Goal: Complete application form

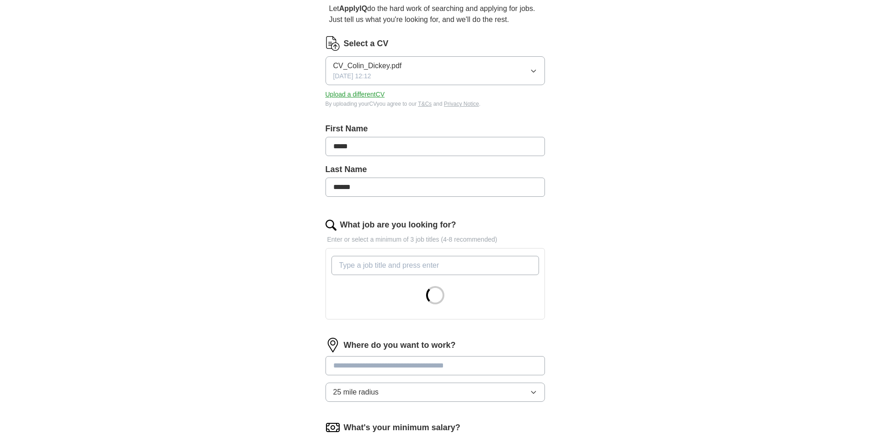
scroll to position [137, 0]
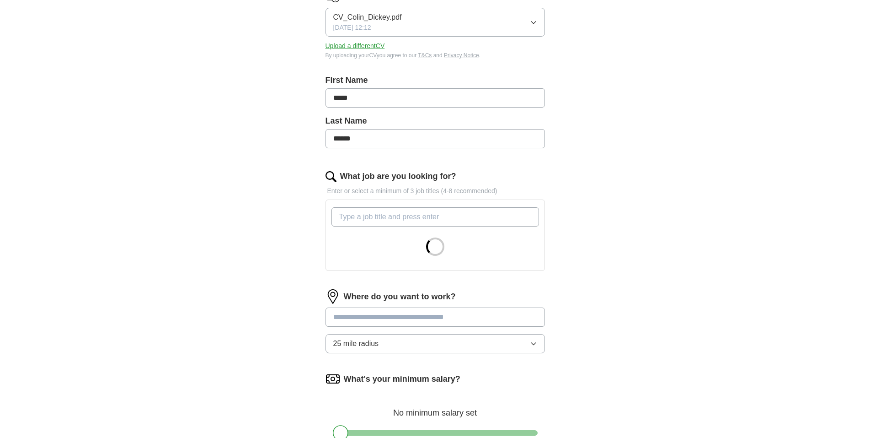
click at [400, 214] on input "What job are you looking for?" at bounding box center [436, 216] width 208 height 19
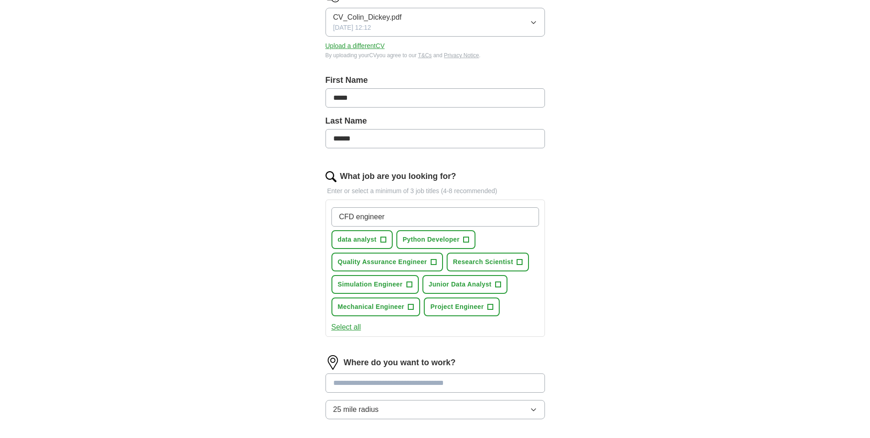
type input "CFD engineer"
click at [411, 281] on span "+" at bounding box center [409, 284] width 5 height 7
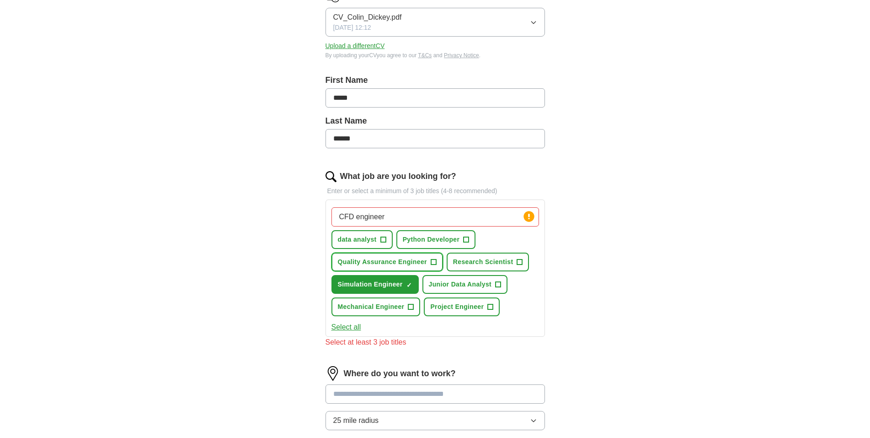
click at [432, 262] on span "+" at bounding box center [433, 261] width 5 height 7
click at [516, 263] on button "Research Scientist +" at bounding box center [488, 261] width 83 height 19
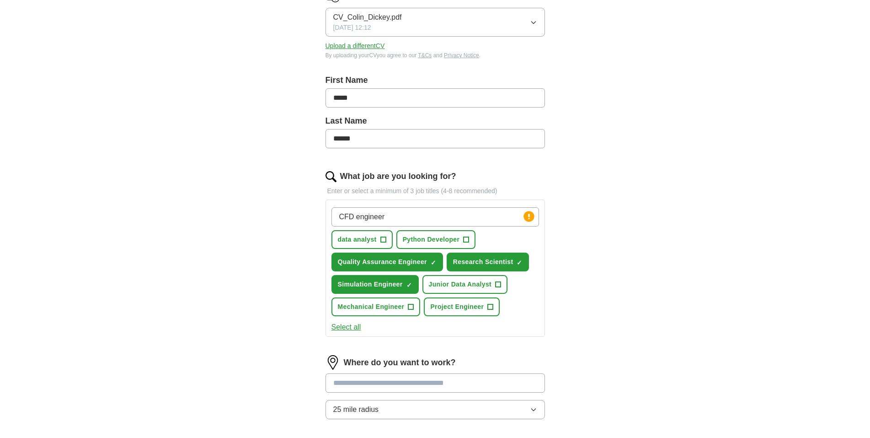
click at [423, 223] on input "CFD engineer" at bounding box center [436, 216] width 208 height 19
drag, startPoint x: 396, startPoint y: 221, endPoint x: 326, endPoint y: 217, distance: 70.1
click at [326, 217] on div "CFD engineer Press return to add title data analyst + Python Developer + Qualit…" at bounding box center [436, 267] width 220 height 137
click at [578, 245] on div "Let ApplyIQ do the hard work of searching and applying for jobs. Just tell us w…" at bounding box center [435, 261] width 293 height 638
click at [397, 213] on input "What job are you looking for?" at bounding box center [436, 216] width 208 height 19
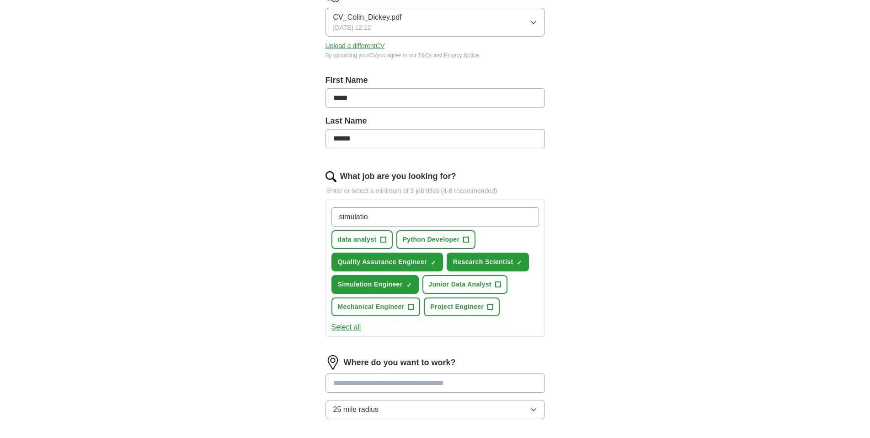
type input "simulation"
click at [0, 0] on span "×" at bounding box center [0, 0] width 0 height 0
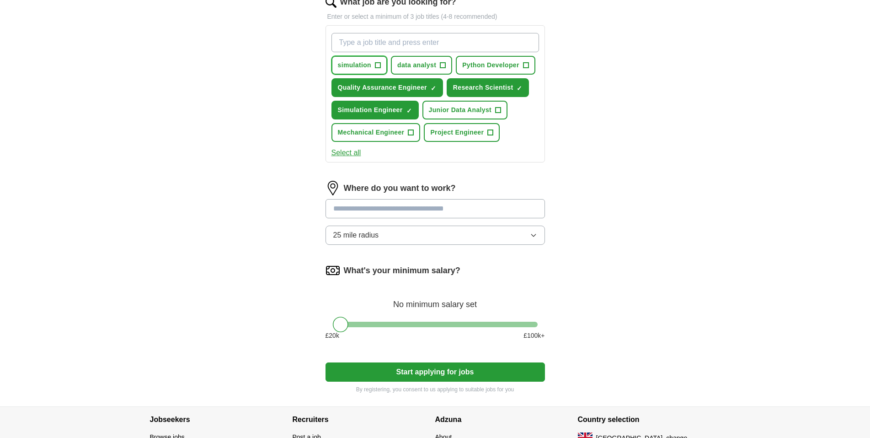
scroll to position [320, 0]
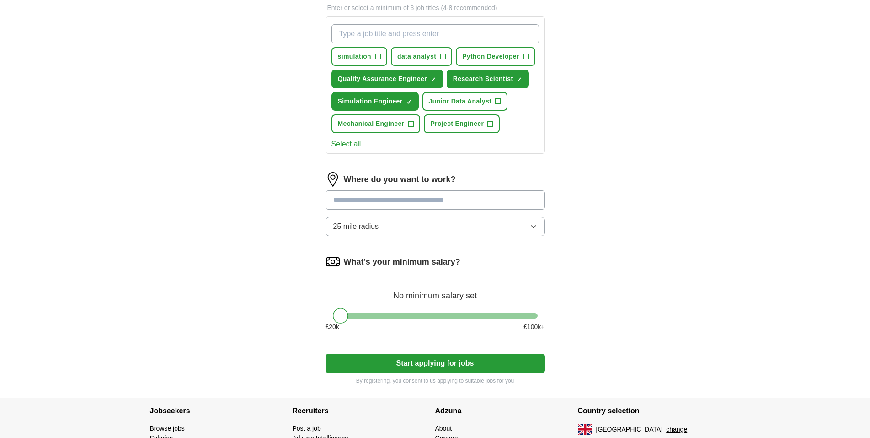
click at [415, 198] on input at bounding box center [436, 199] width 220 height 19
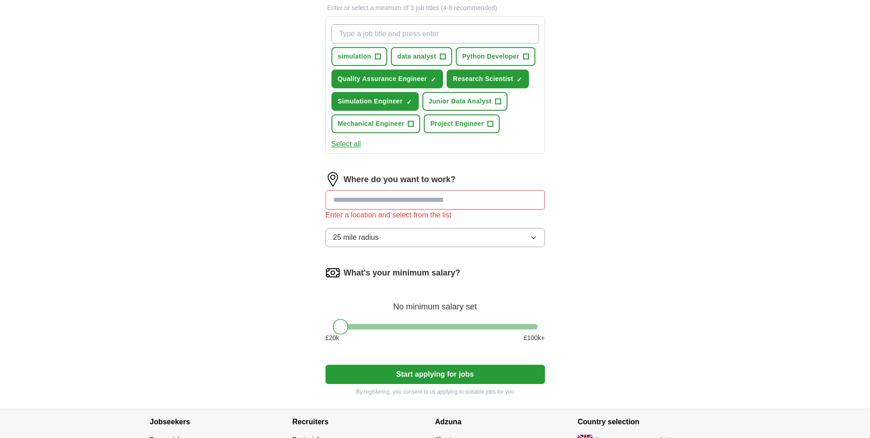
click at [527, 224] on div "Where do you want to work? Enter a location and select from the list 25 mile ra…" at bounding box center [436, 213] width 220 height 82
click at [478, 200] on input at bounding box center [436, 199] width 220 height 19
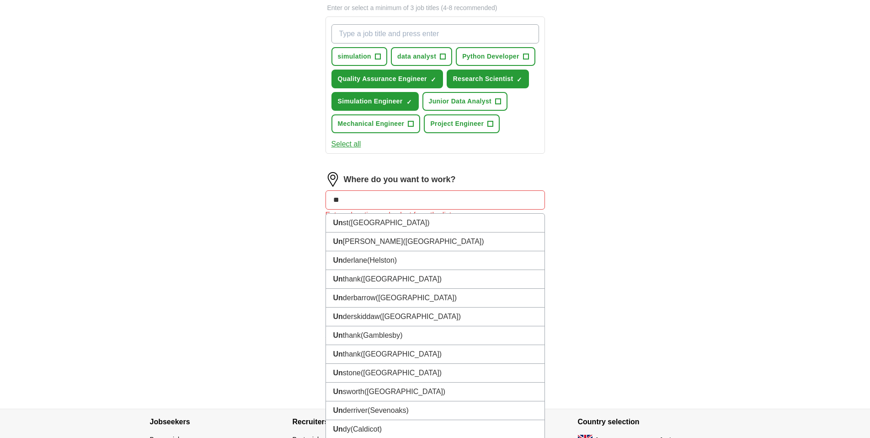
type input "*"
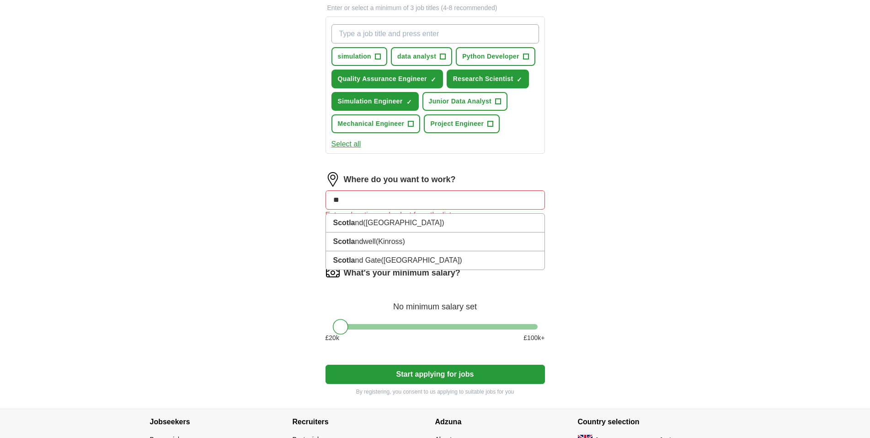
type input "*"
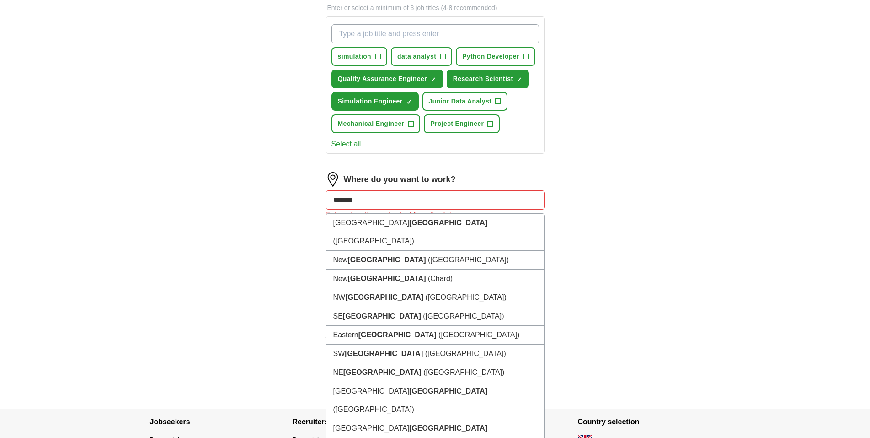
click at [367, 200] on input "*******" at bounding box center [436, 199] width 220 height 19
type input "*******"
drag, startPoint x: 373, startPoint y: 199, endPoint x: 317, endPoint y: 204, distance: 56.5
click at [317, 204] on div "Let ApplyIQ do the hard work of searching and applying for jobs. Just tell us w…" at bounding box center [435, 83] width 293 height 649
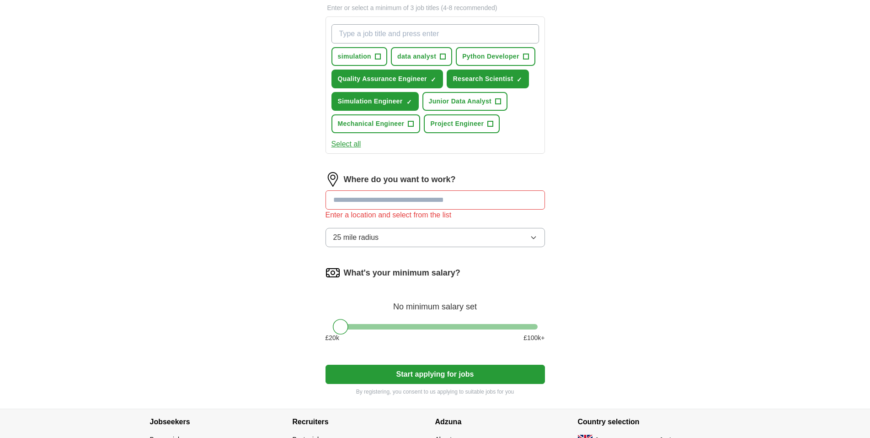
click at [376, 198] on input at bounding box center [436, 199] width 220 height 19
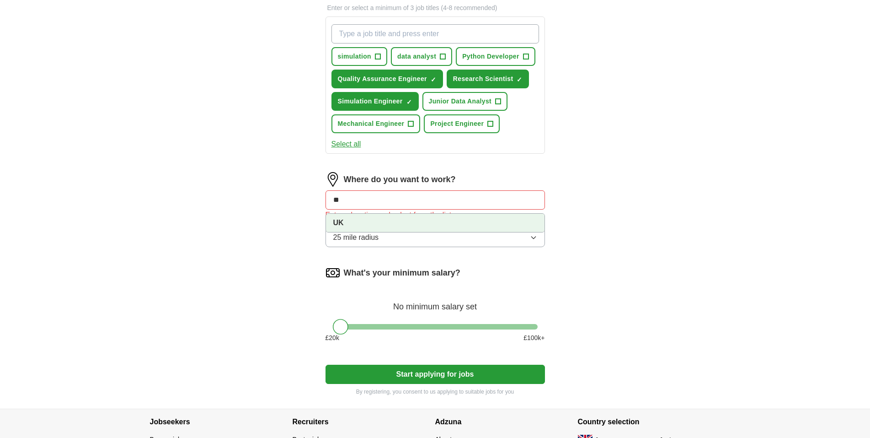
click at [346, 220] on li "UK" at bounding box center [435, 223] width 219 height 18
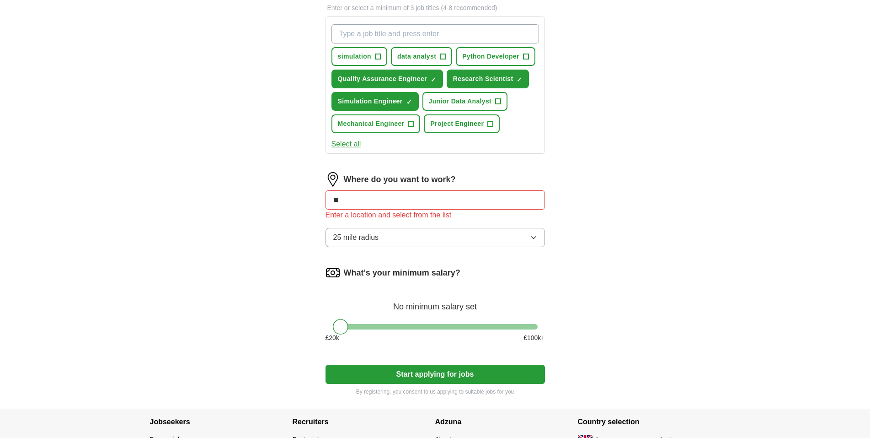
click at [579, 223] on div "Let ApplyIQ do the hard work of searching and applying for jobs. Just tell us w…" at bounding box center [435, 83] width 293 height 649
click at [542, 241] on button "25 mile radius" at bounding box center [436, 237] width 220 height 19
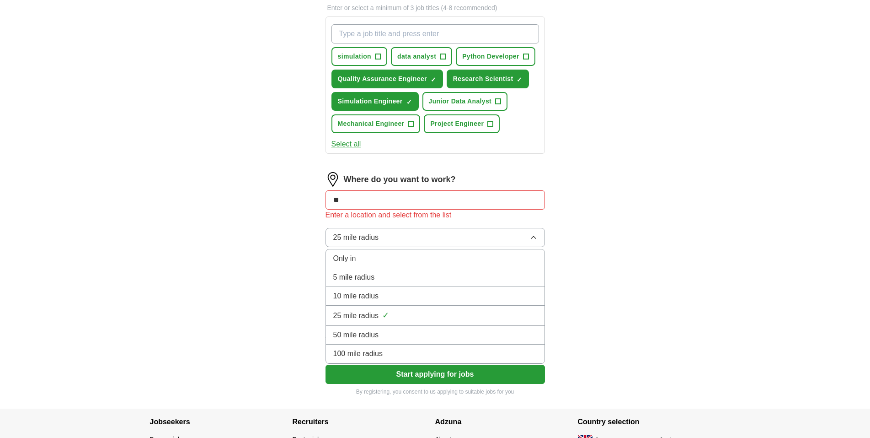
click at [540, 238] on button "25 mile radius" at bounding box center [436, 237] width 220 height 19
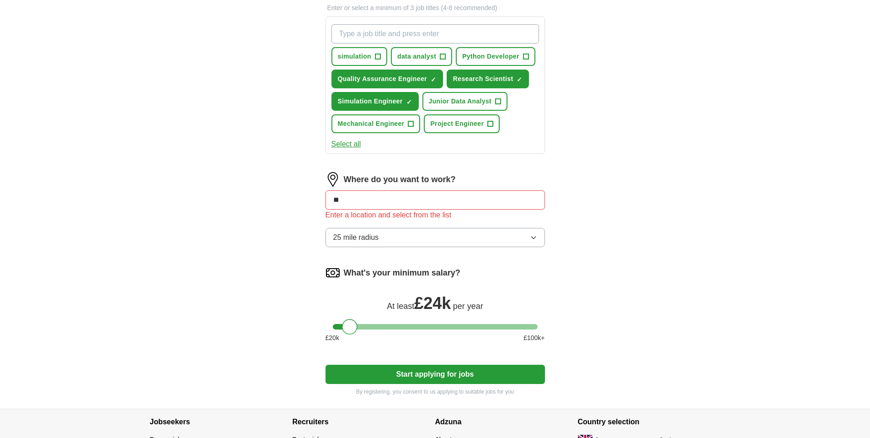
drag, startPoint x: 342, startPoint y: 326, endPoint x: 351, endPoint y: 326, distance: 9.6
click at [351, 326] on div at bounding box center [350, 327] width 16 height 16
click at [424, 375] on button "Start applying for jobs" at bounding box center [436, 373] width 220 height 19
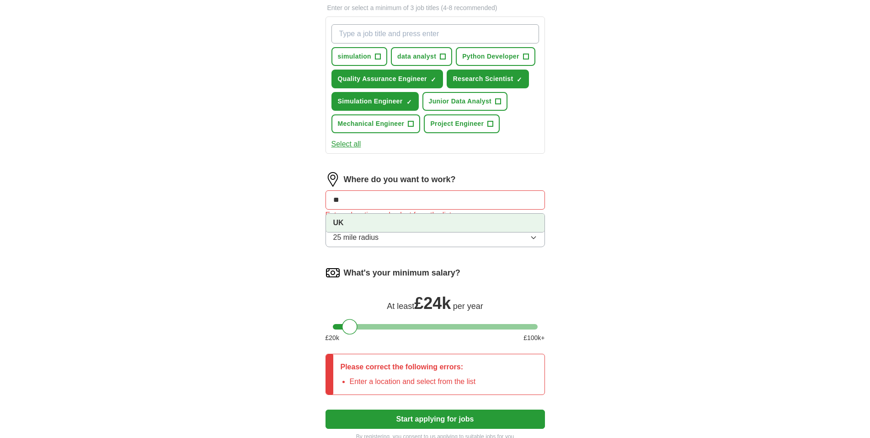
drag, startPoint x: 359, startPoint y: 204, endPoint x: 315, endPoint y: 202, distance: 44.4
click at [315, 202] on div "Let ApplyIQ do the hard work of searching and applying for jobs. Just tell us w…" at bounding box center [435, 106] width 293 height 694
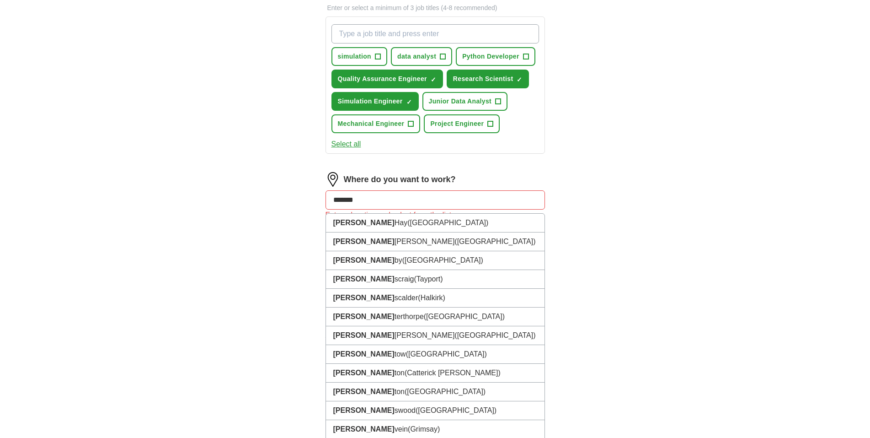
type input "********"
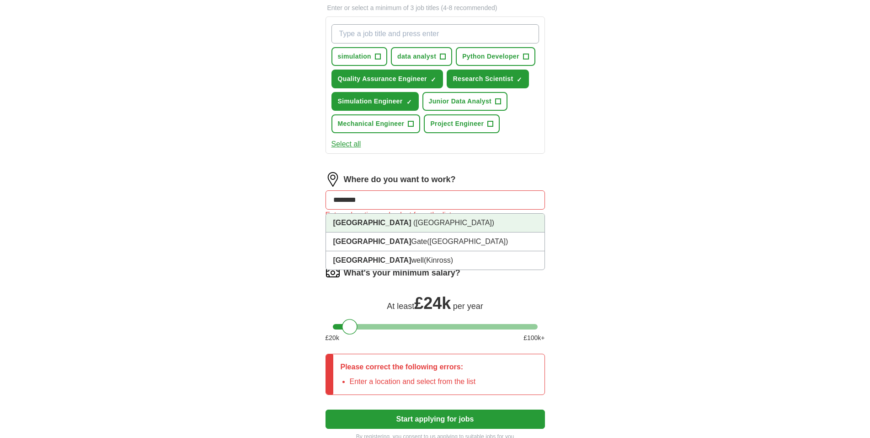
click at [358, 217] on li "[GEOGRAPHIC_DATA] ([GEOGRAPHIC_DATA])" at bounding box center [435, 223] width 219 height 19
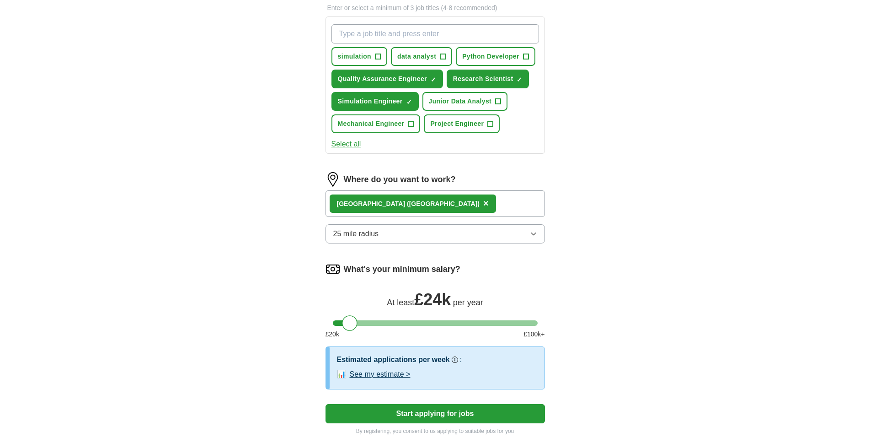
click at [404, 377] on button "See my estimate >" at bounding box center [380, 374] width 61 height 11
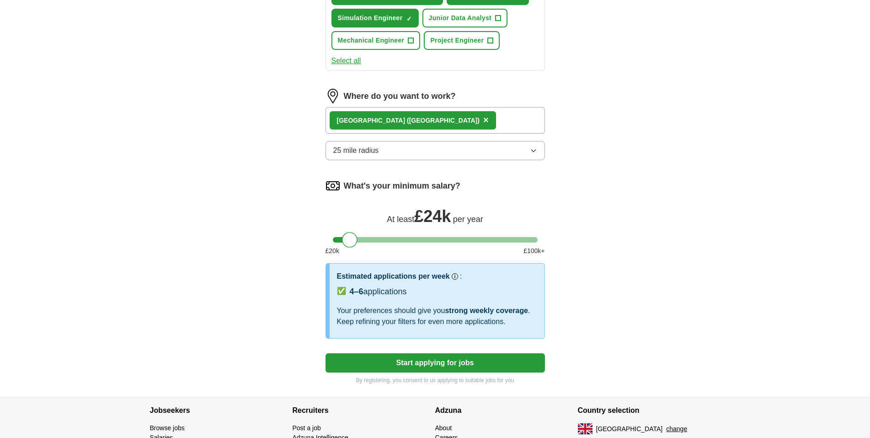
scroll to position [412, 0]
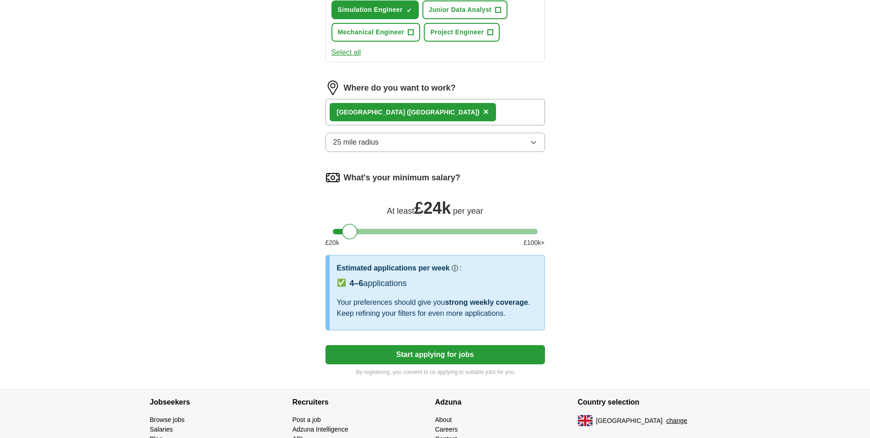
click at [430, 353] on button "Start applying for jobs" at bounding box center [436, 354] width 220 height 19
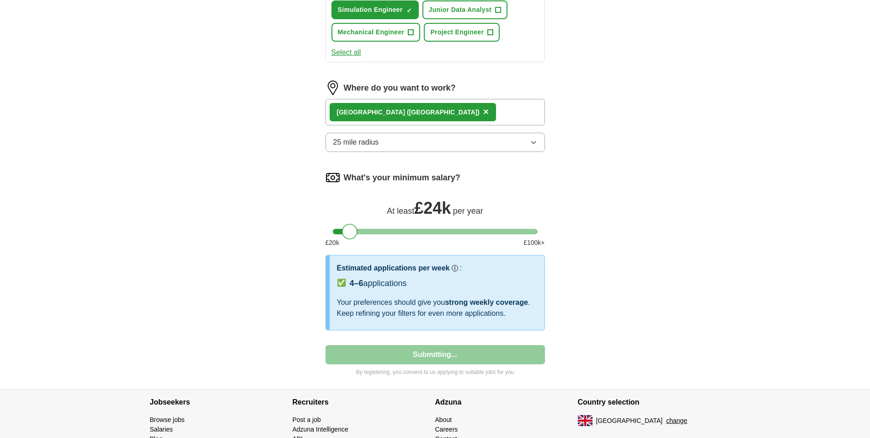
select select "**"
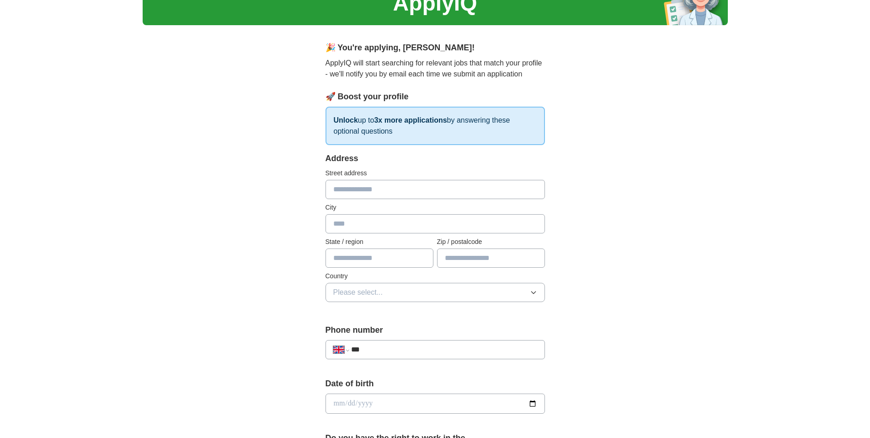
scroll to position [46, 0]
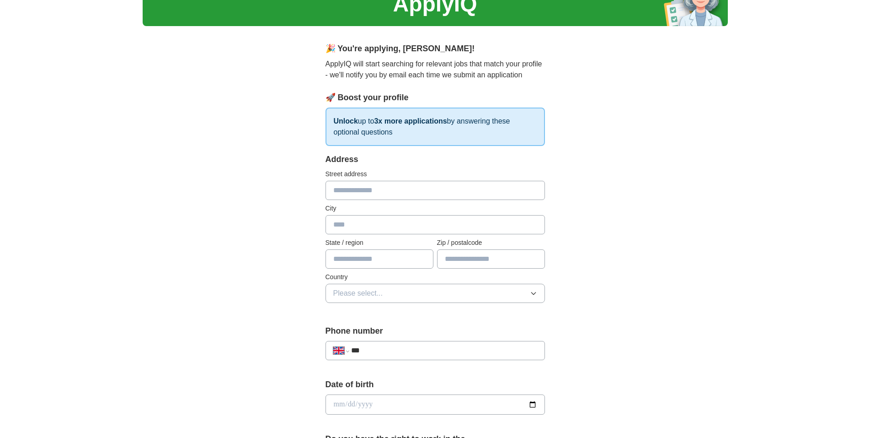
click at [389, 193] on input "text" at bounding box center [436, 190] width 220 height 19
type input "**********"
type input "*********"
type input "**********"
type input "********"
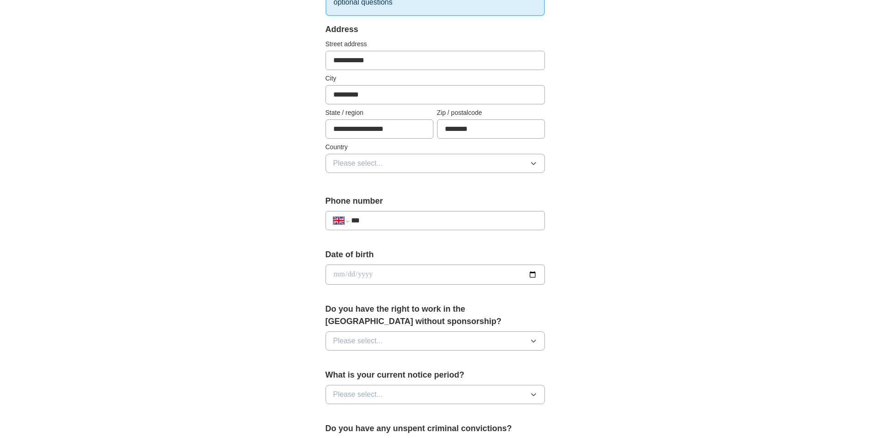
scroll to position [183, 0]
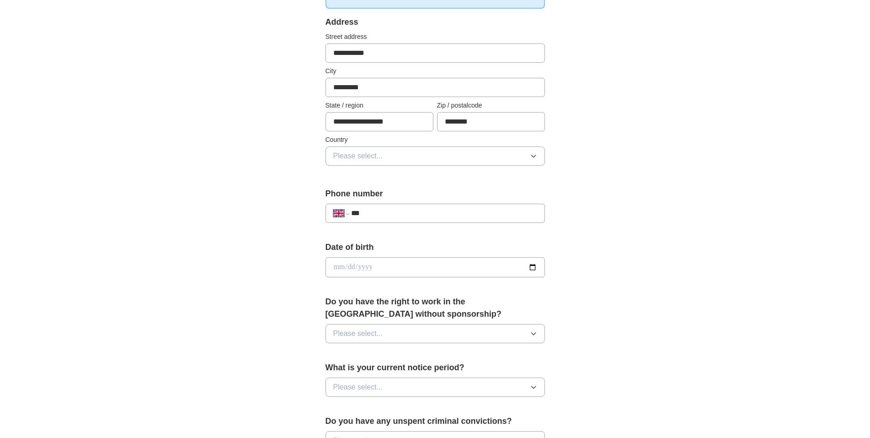
click at [383, 158] on button "Please select..." at bounding box center [436, 155] width 220 height 19
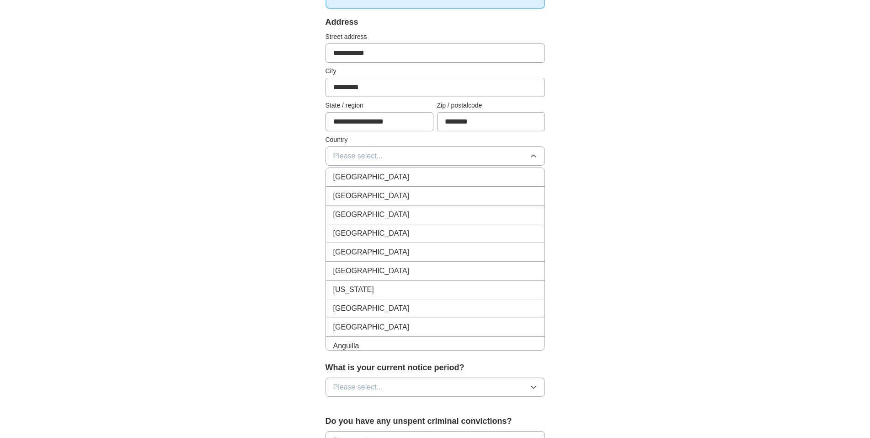
click at [402, 176] on div "[GEOGRAPHIC_DATA]" at bounding box center [435, 177] width 204 height 11
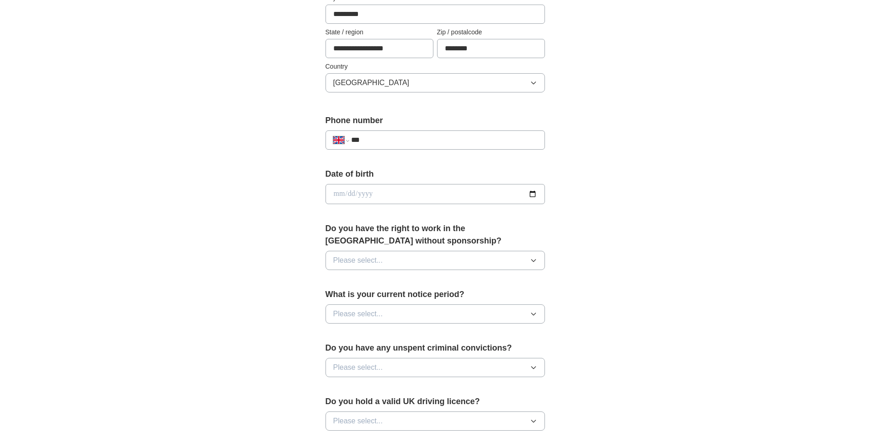
scroll to position [320, 0]
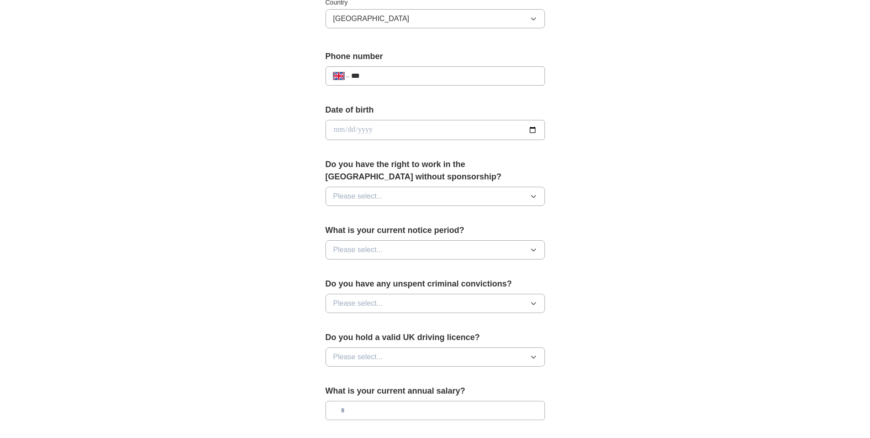
click at [383, 129] on input "date" at bounding box center [436, 130] width 220 height 20
type input "**********"
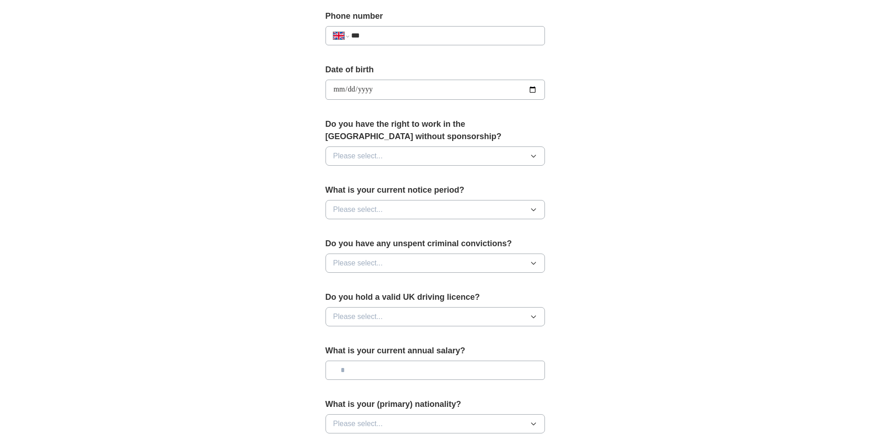
scroll to position [366, 0]
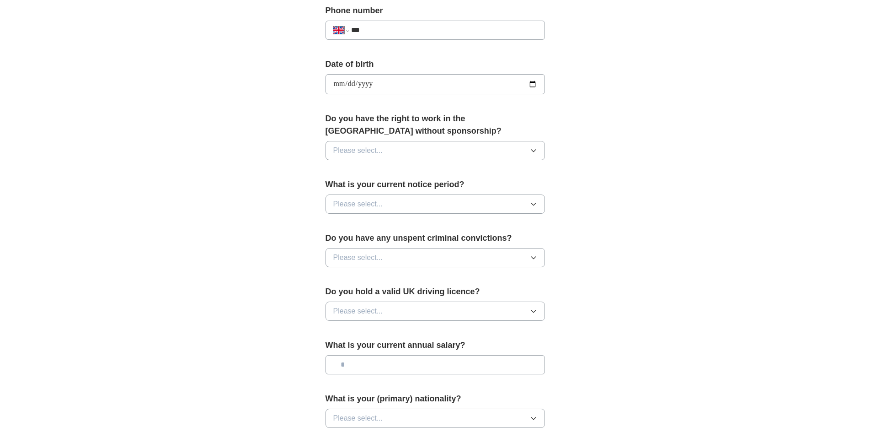
click at [419, 150] on button "Please select..." at bounding box center [436, 150] width 220 height 19
click at [365, 172] on div "Yes" at bounding box center [435, 171] width 204 height 11
click at [421, 205] on button "Please select..." at bounding box center [436, 203] width 220 height 19
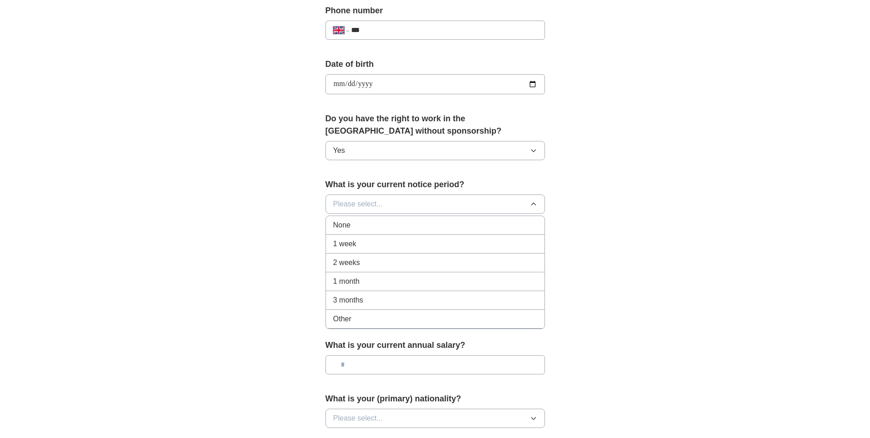
click at [364, 226] on div "None" at bounding box center [435, 225] width 204 height 11
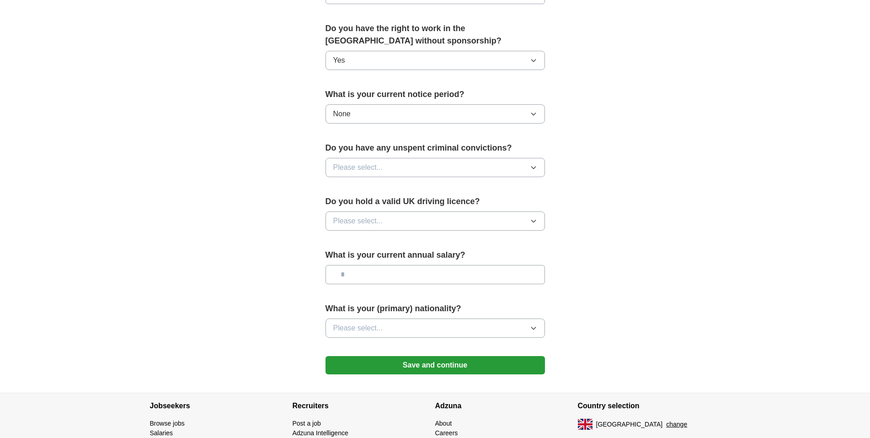
scroll to position [457, 0]
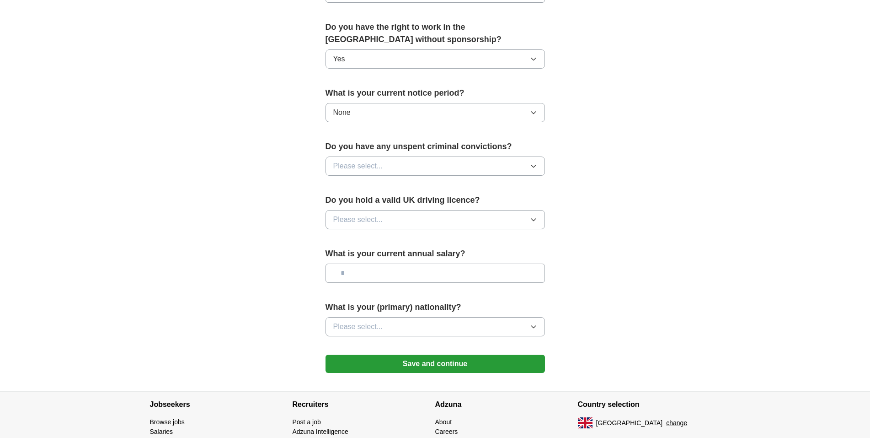
click at [420, 167] on button "Please select..." at bounding box center [436, 165] width 220 height 19
click at [374, 202] on div "No" at bounding box center [435, 205] width 204 height 11
click at [413, 223] on button "Please select..." at bounding box center [436, 219] width 220 height 19
click at [369, 240] on div "Yes" at bounding box center [435, 240] width 204 height 11
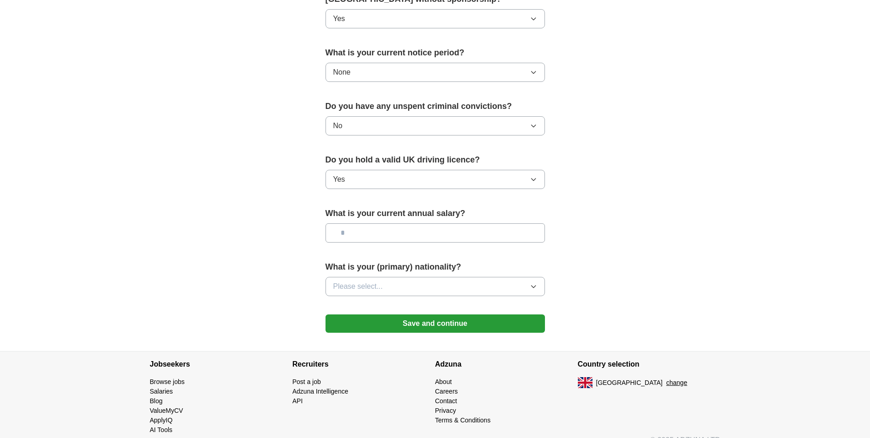
scroll to position [503, 0]
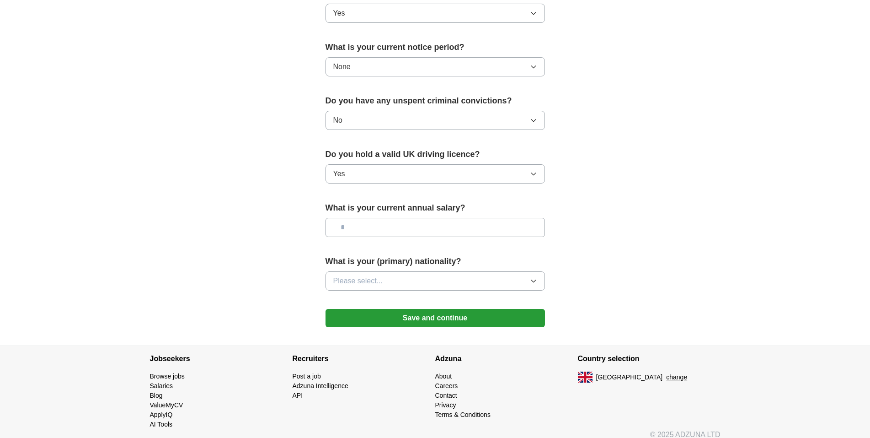
click at [385, 224] on input "text" at bounding box center [436, 227] width 220 height 19
type input "*******"
click at [417, 279] on button "Please select..." at bounding box center [436, 280] width 220 height 19
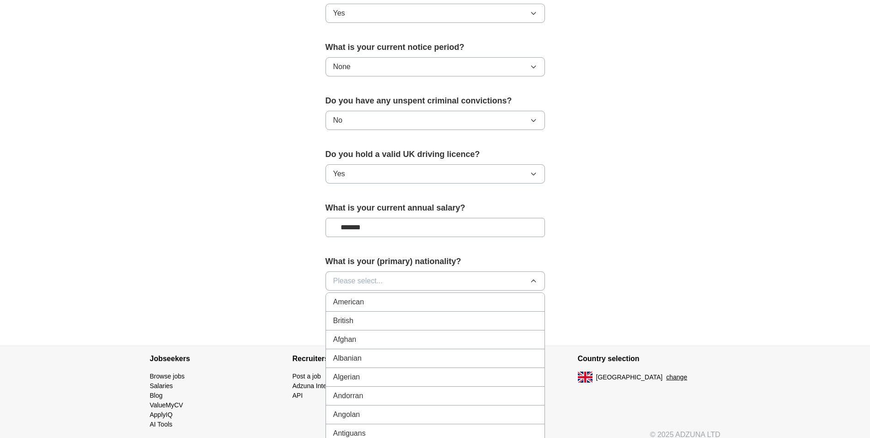
click at [359, 321] on div "British" at bounding box center [435, 320] width 204 height 11
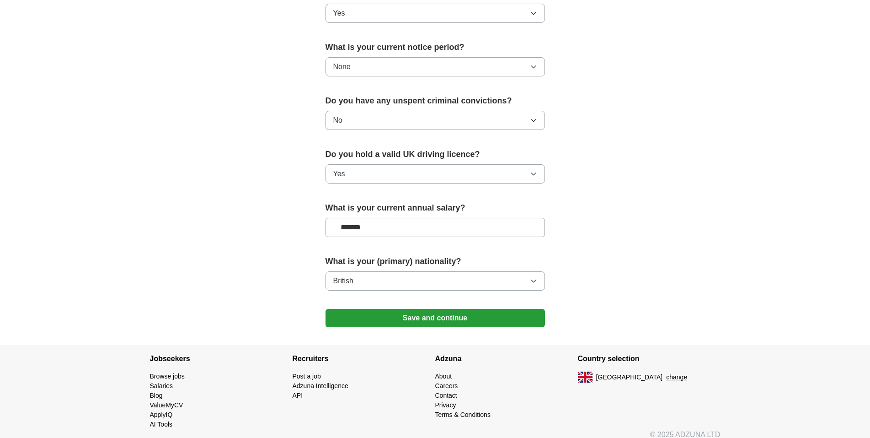
click at [412, 314] on button "Save and continue" at bounding box center [436, 318] width 220 height 18
